Goal: Information Seeking & Learning: Learn about a topic

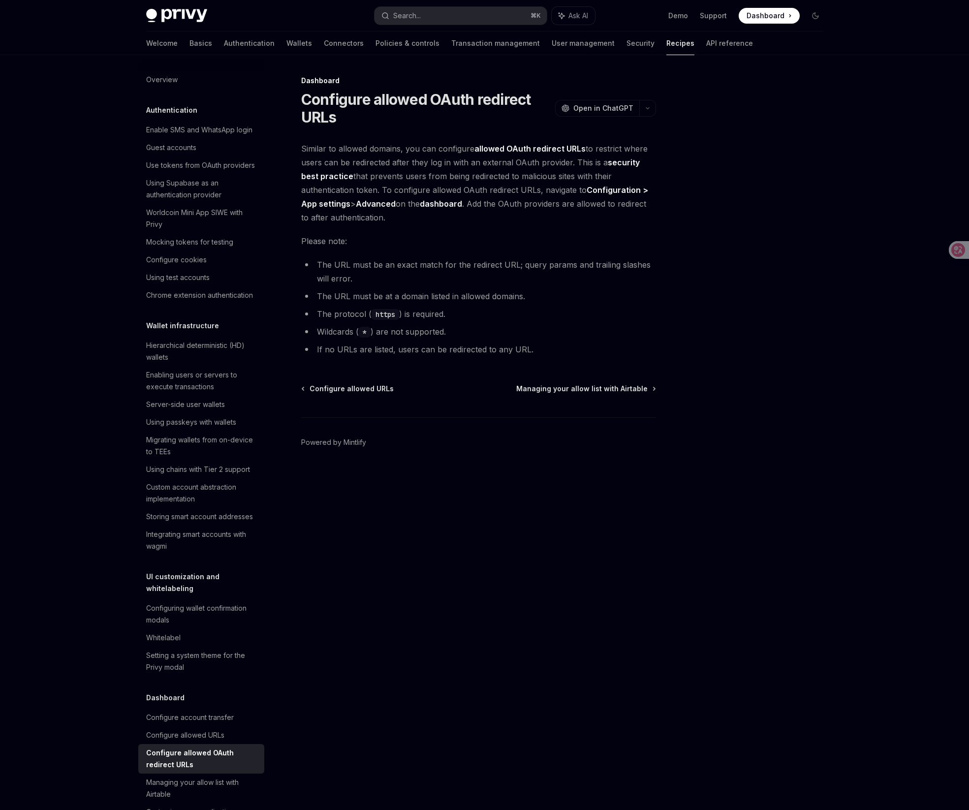
scroll to position [385, 0]
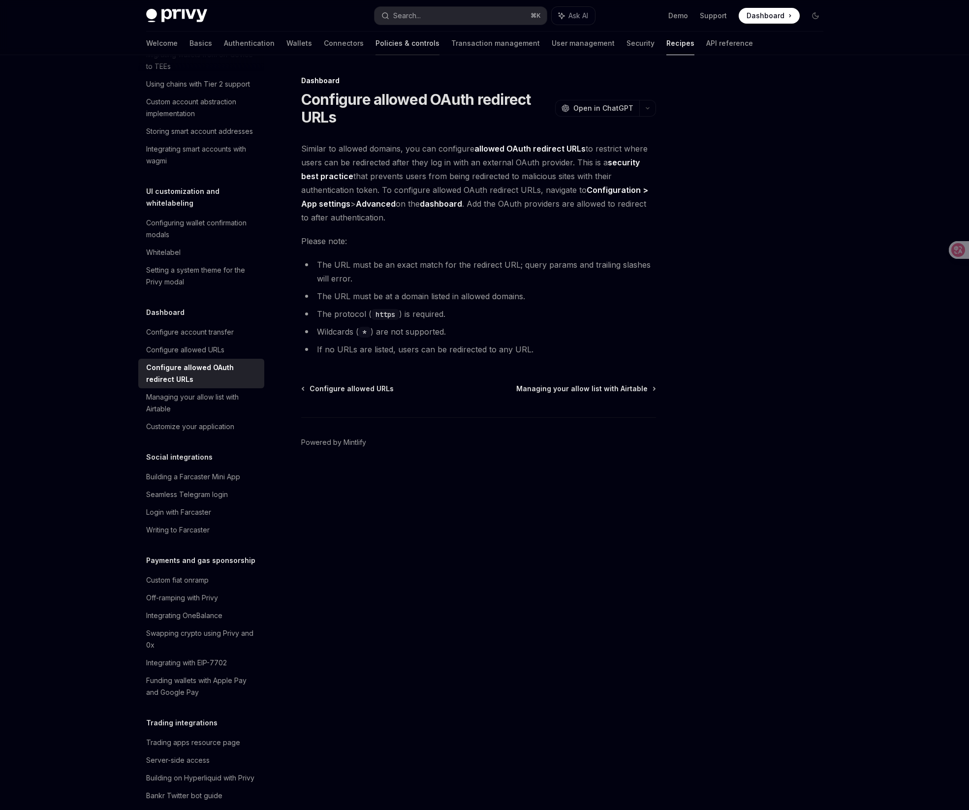
type textarea "*"
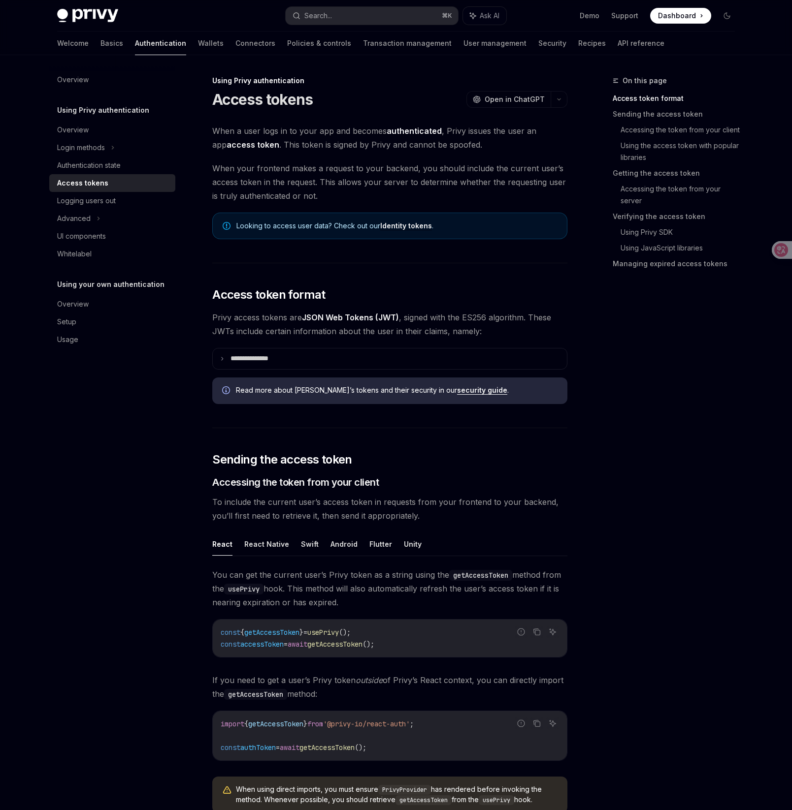
type textarea "*"
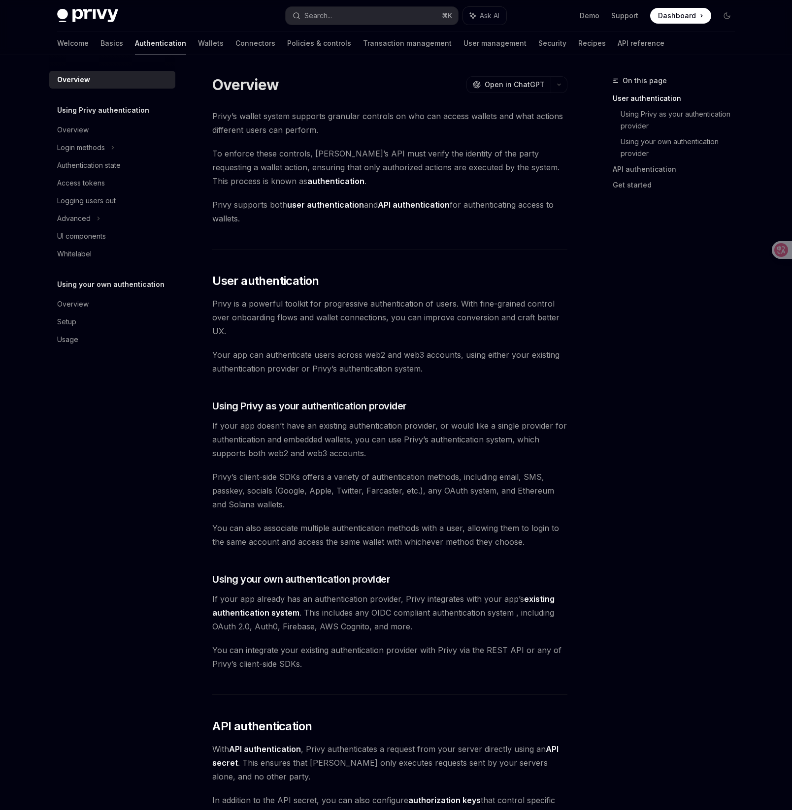
type textarea "*"
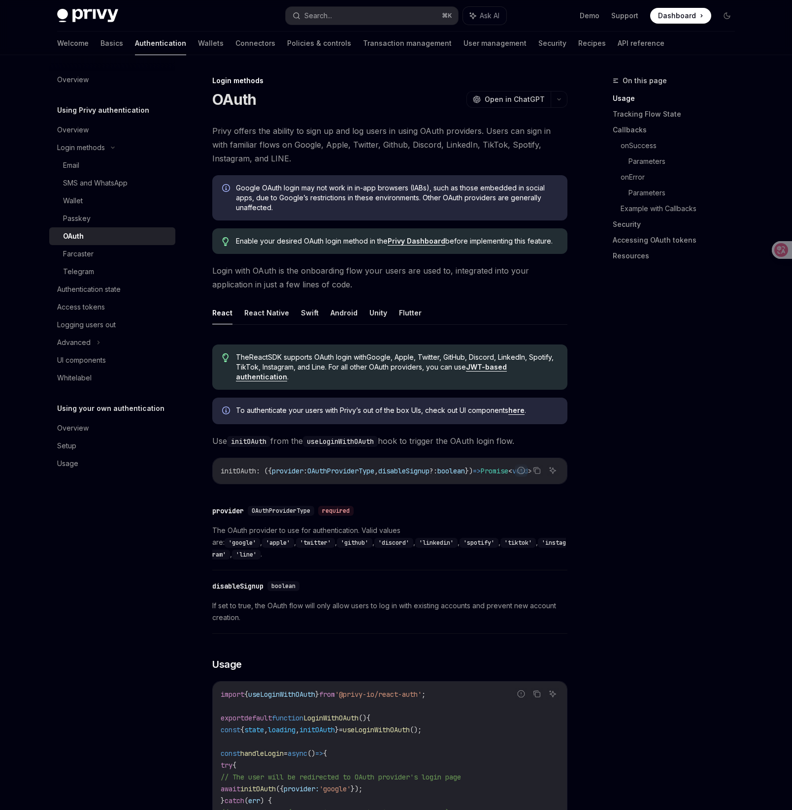
type textarea "*"
